Goal: Task Accomplishment & Management: Use online tool/utility

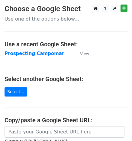
drag, startPoint x: 0, startPoint y: 0, endPoint x: 37, endPoint y: 53, distance: 64.9
click at [37, 53] on strong "Prospecting Campomar" at bounding box center [35, 53] width 60 height 5
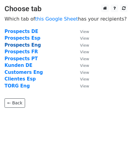
click at [29, 46] on strong "Prospects Eng" at bounding box center [23, 44] width 36 height 5
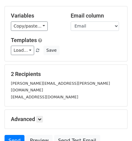
scroll to position [30, 0]
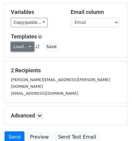
click at [29, 47] on link "Load..." at bounding box center [22, 46] width 23 height 9
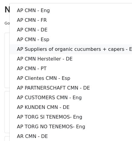
scroll to position [0, 0]
click at [50, 13] on link "AP CMN - Eng" at bounding box center [78, 11] width 136 height 10
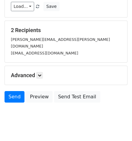
scroll to position [76, 0]
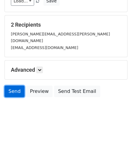
click at [11, 85] on link "Send" at bounding box center [15, 90] width 20 height 11
